Goal: Check status: Check status

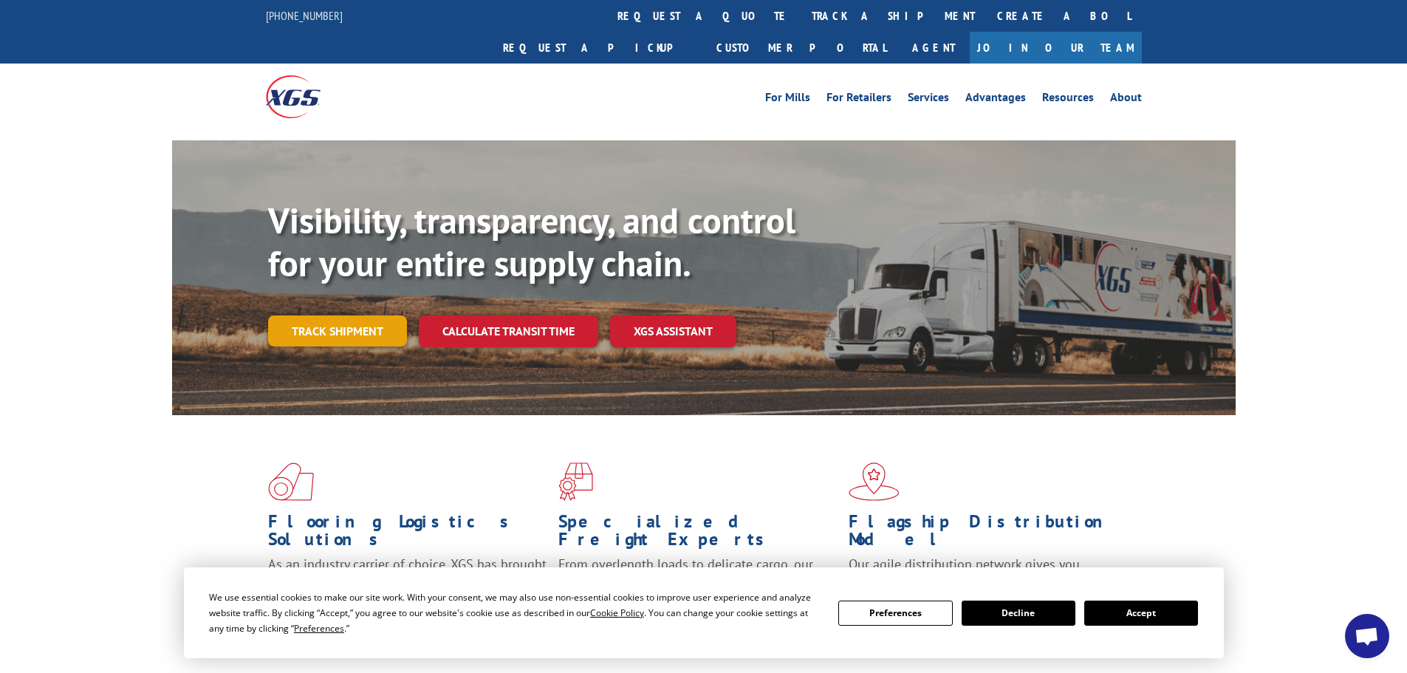
click at [344, 315] on link "Track shipment" at bounding box center [337, 330] width 139 height 31
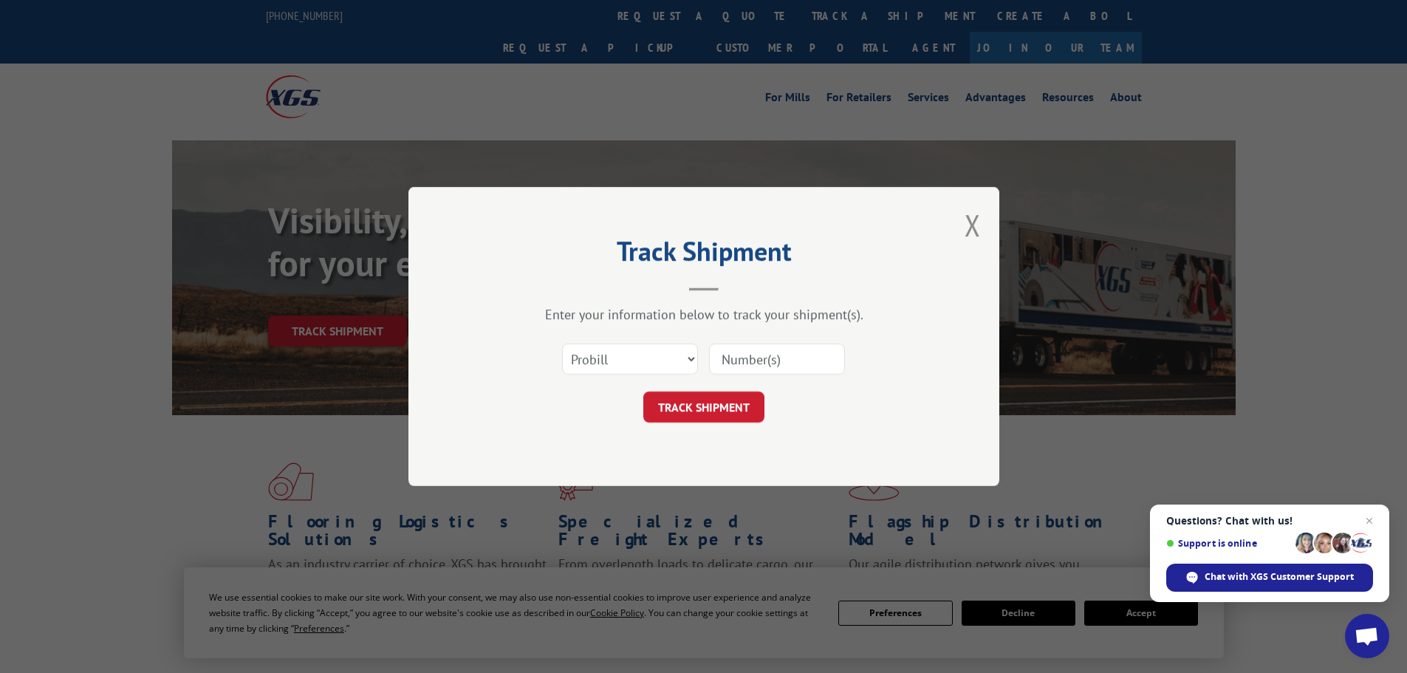
click at [722, 363] on input at bounding box center [777, 358] width 136 height 31
type input "17479223"
click at [739, 412] on button "TRACK SHIPMENT" at bounding box center [703, 406] width 121 height 31
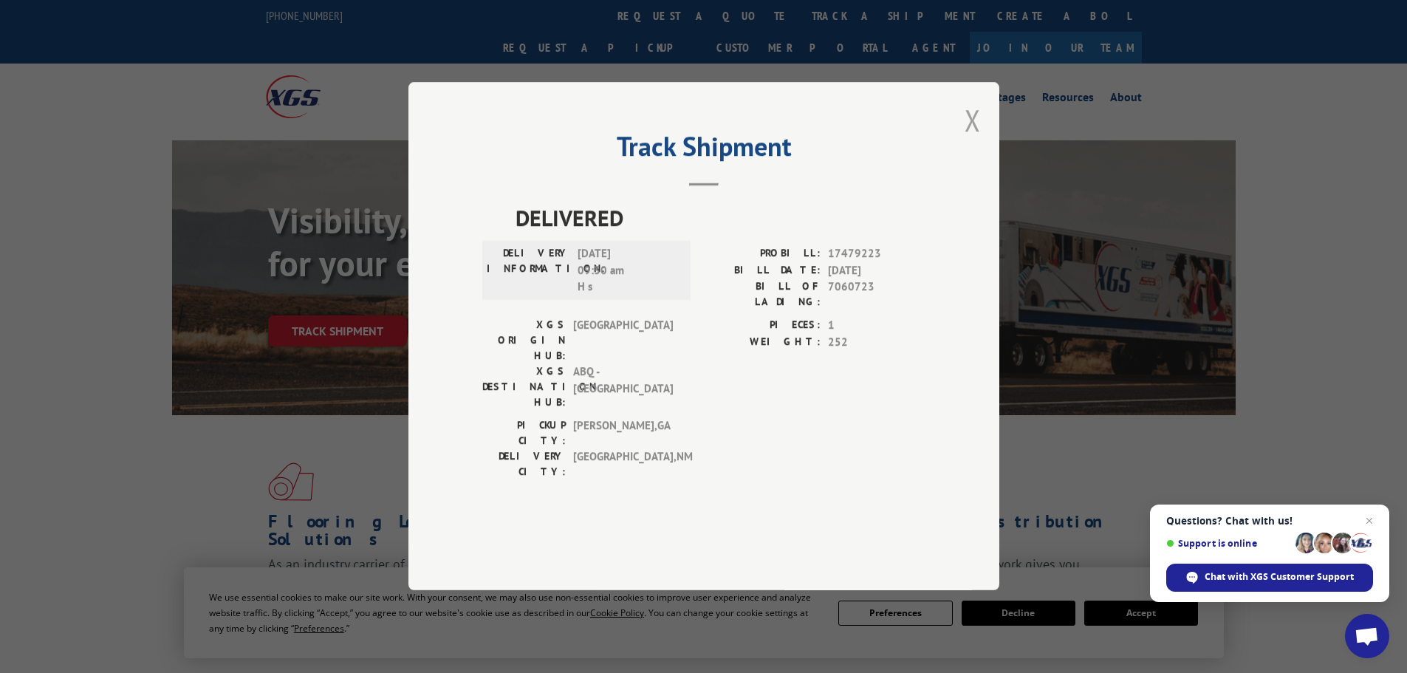
click at [977, 140] on button "Close modal" at bounding box center [972, 119] width 16 height 39
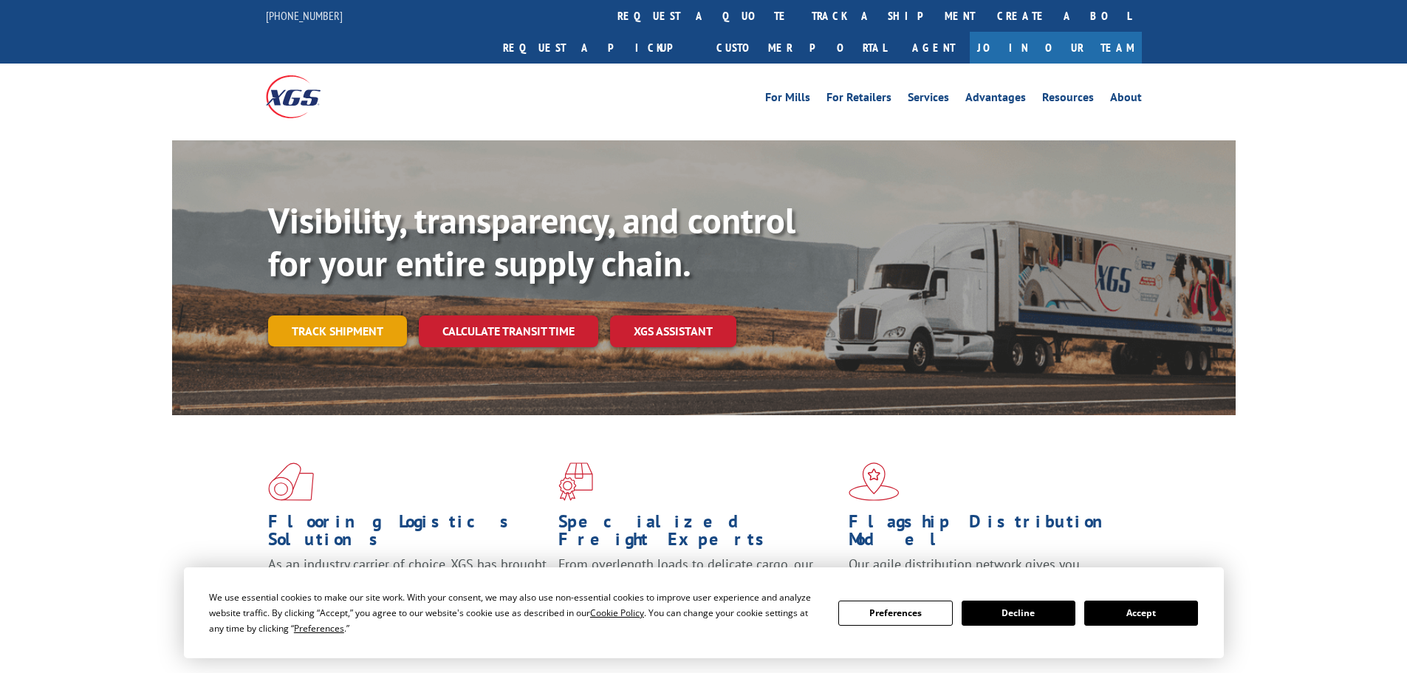
click at [356, 315] on link "Track shipment" at bounding box center [337, 330] width 139 height 31
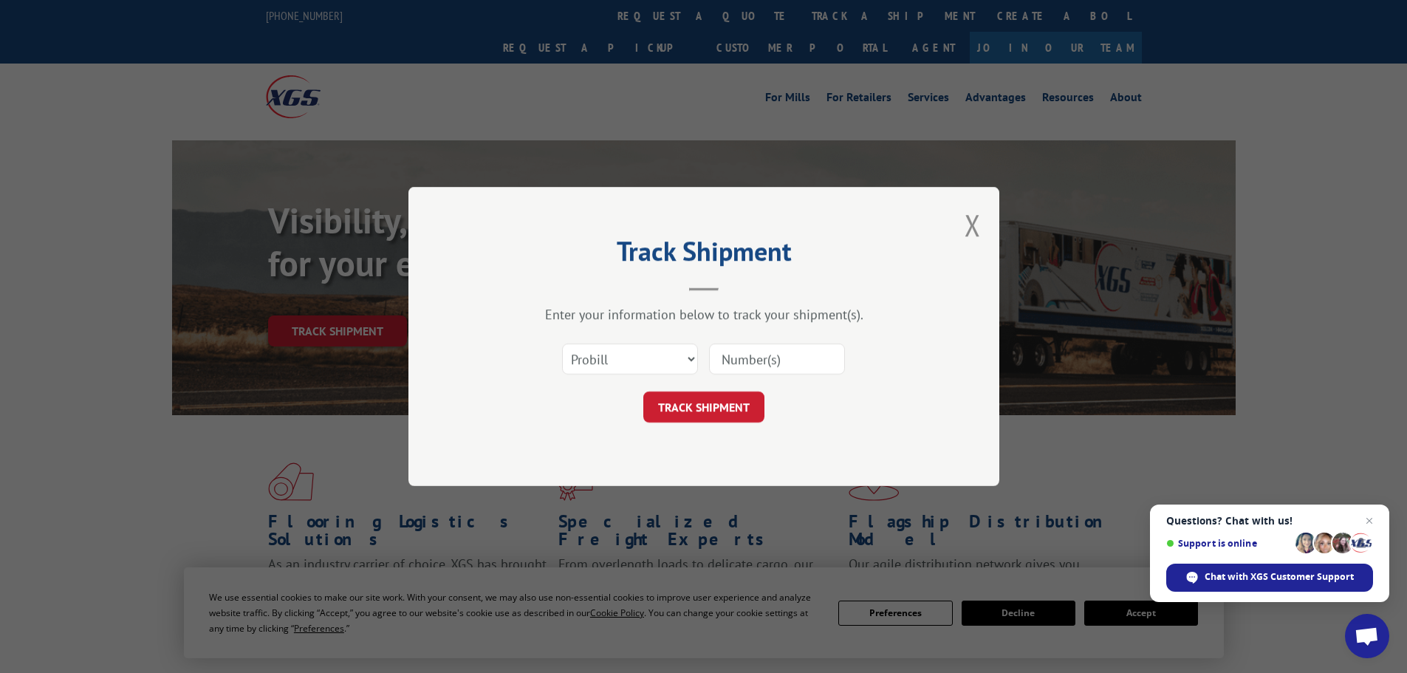
click at [727, 365] on input at bounding box center [777, 358] width 136 height 31
type input "17640032"
click at [717, 407] on button "TRACK SHIPMENT" at bounding box center [703, 406] width 121 height 31
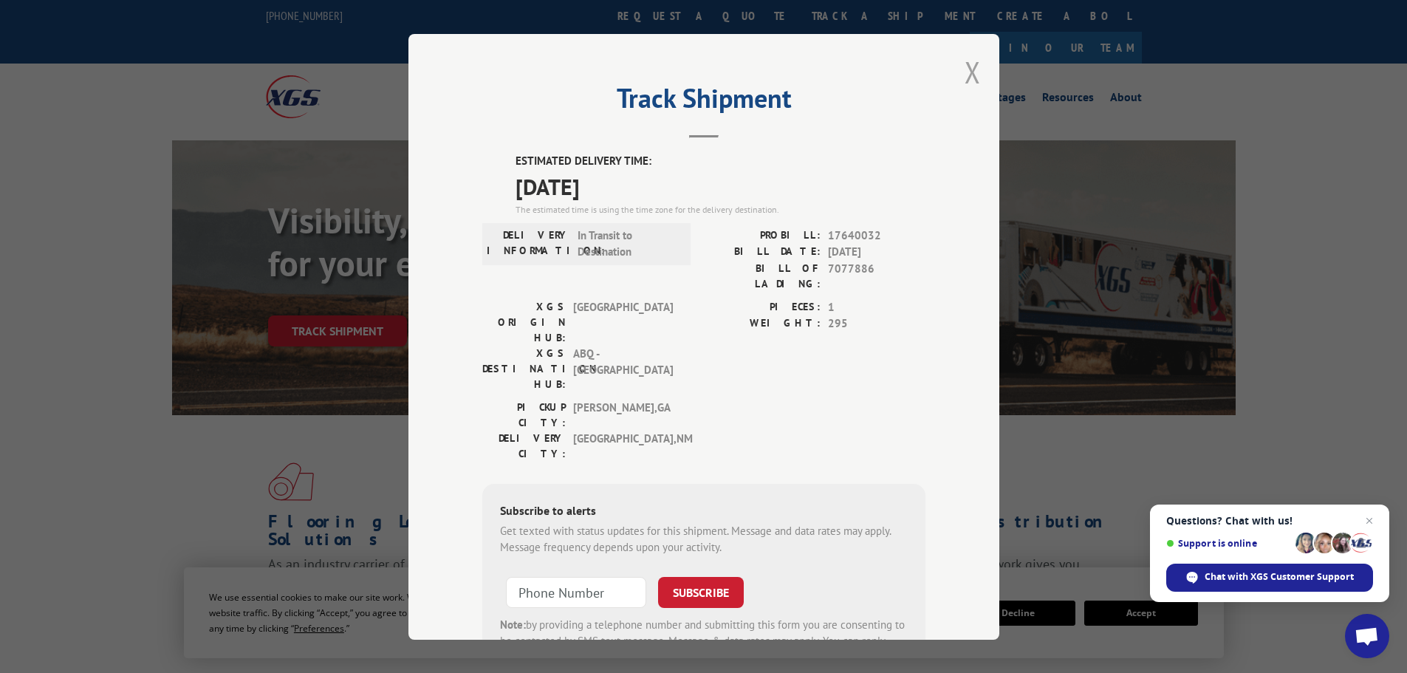
click at [973, 73] on button "Close modal" at bounding box center [972, 71] width 16 height 39
